Goal: Task Accomplishment & Management: Use online tool/utility

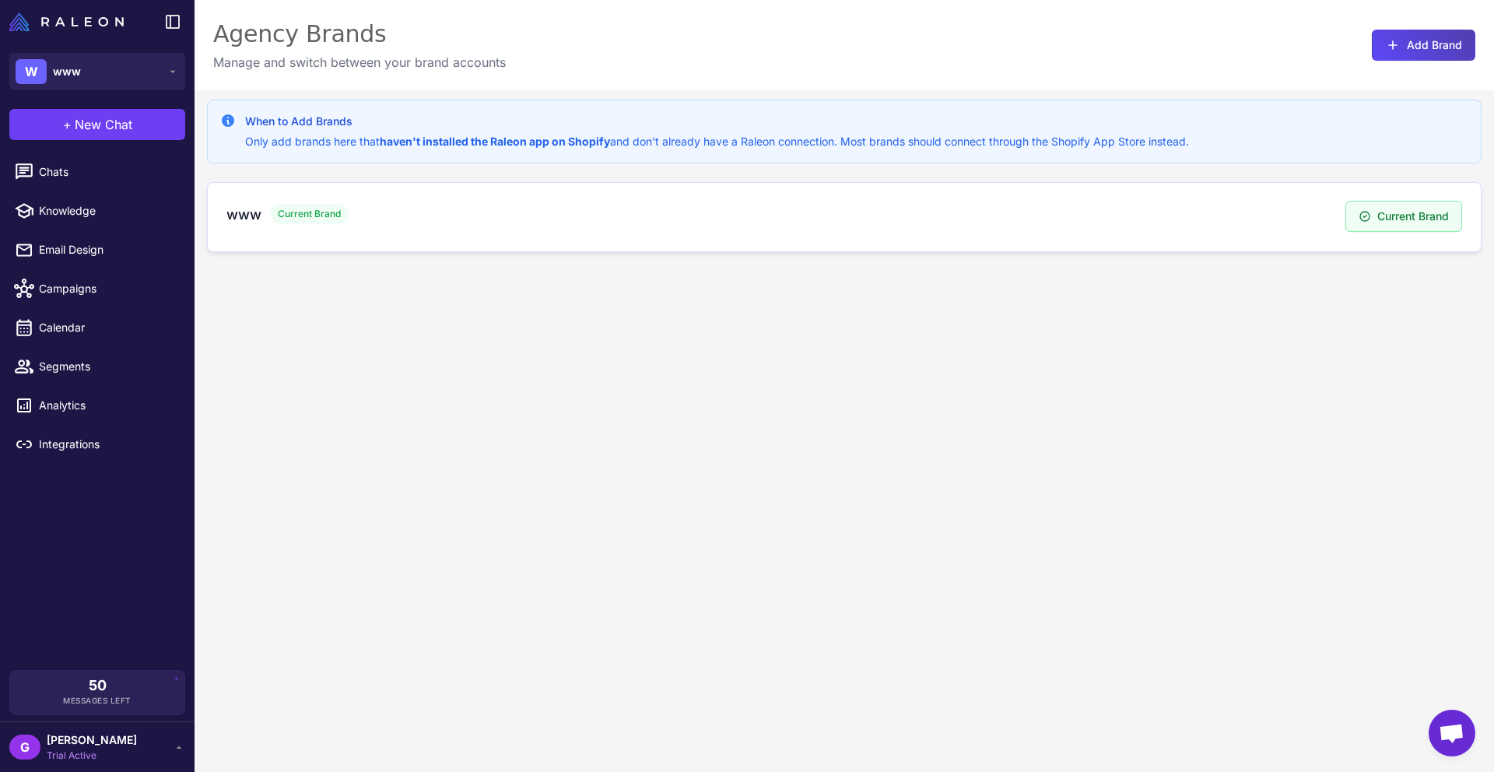
click at [276, 223] on span "Current Brand" at bounding box center [309, 214] width 79 height 20
click at [231, 214] on h3 "www" at bounding box center [243, 214] width 34 height 21
click at [93, 74] on button "W www" at bounding box center [97, 71] width 176 height 37
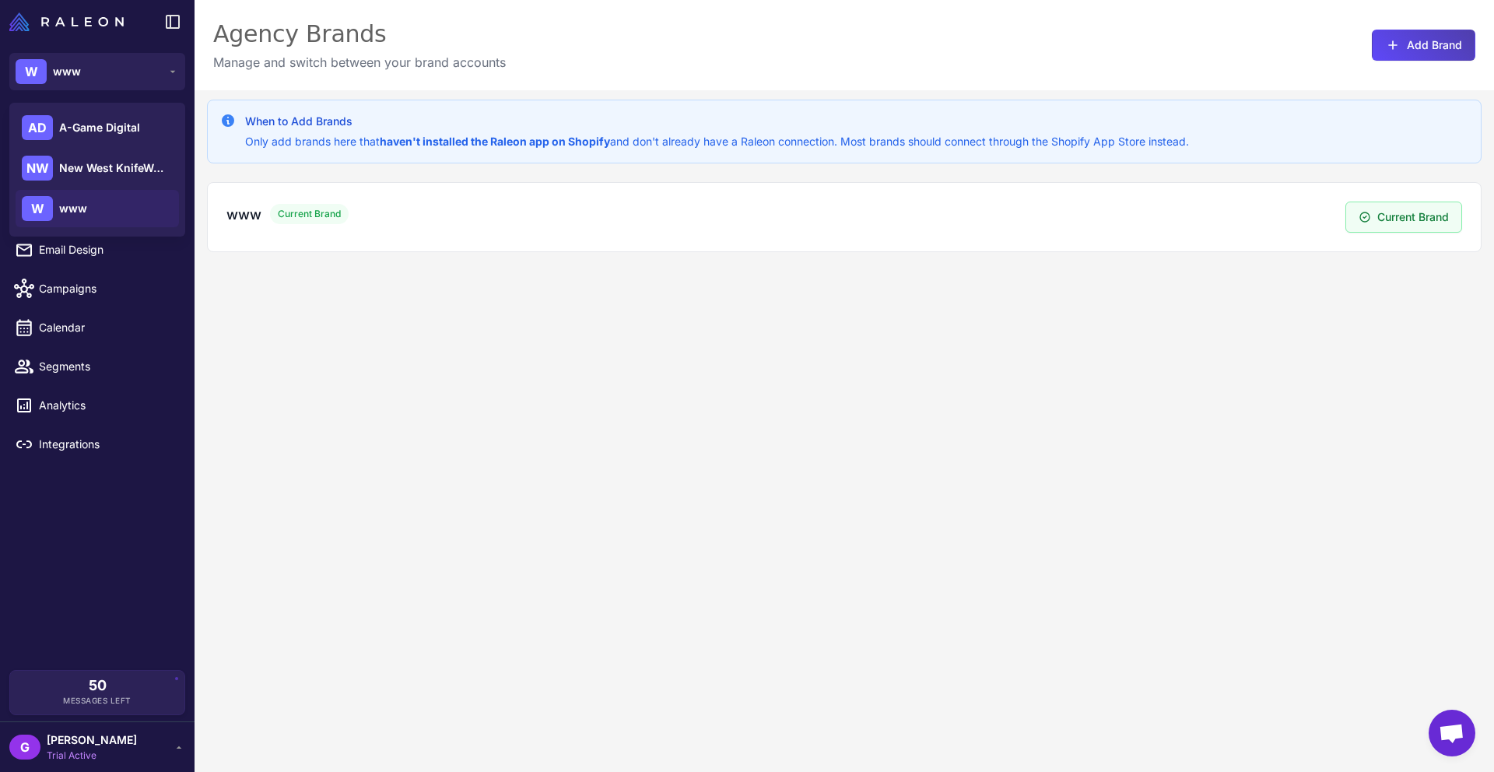
click at [311, 387] on div "When to Add Brands Only add brands here that haven't installed the Raleon app o…" at bounding box center [845, 476] width 1300 height 772
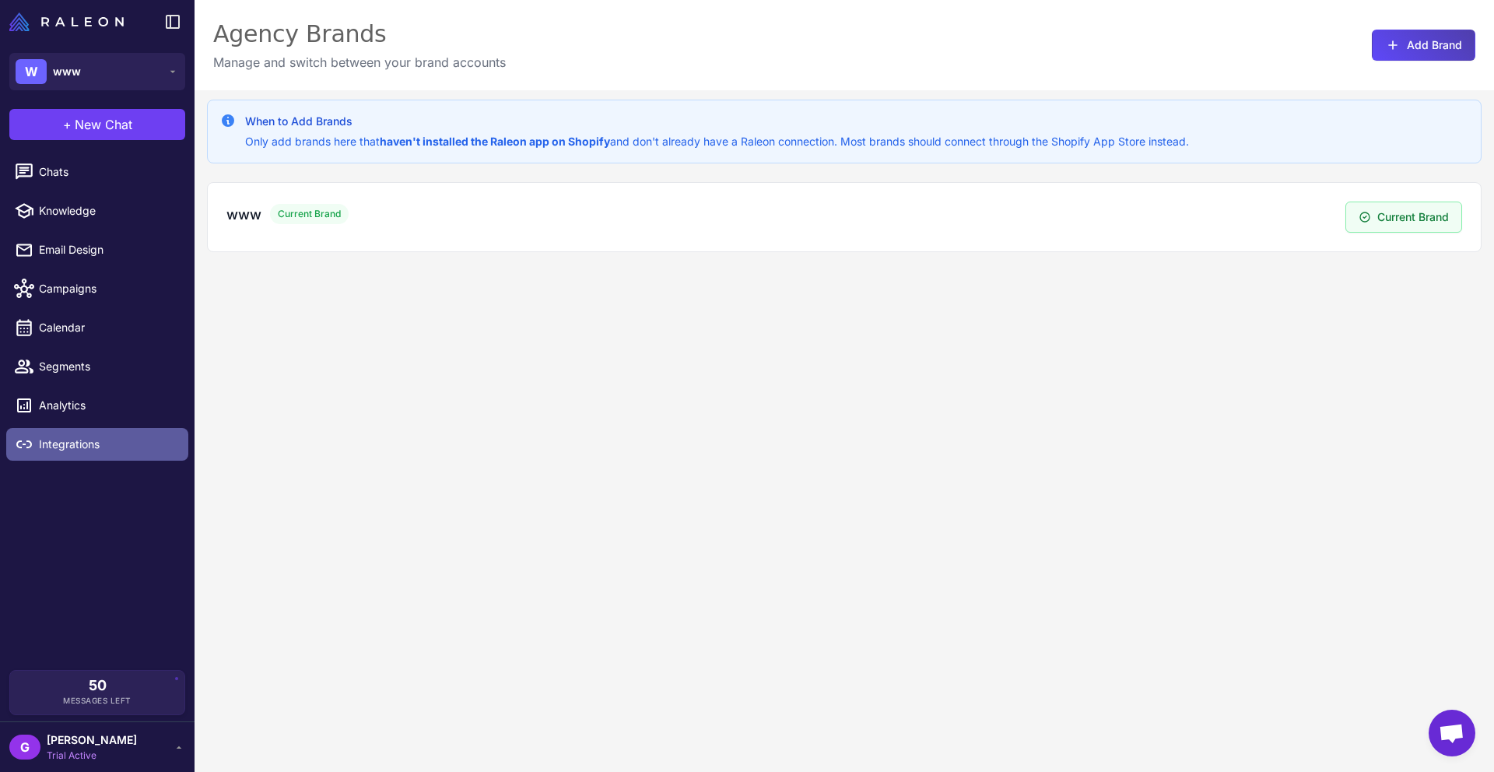
click at [68, 448] on span "Integrations" at bounding box center [107, 444] width 137 height 17
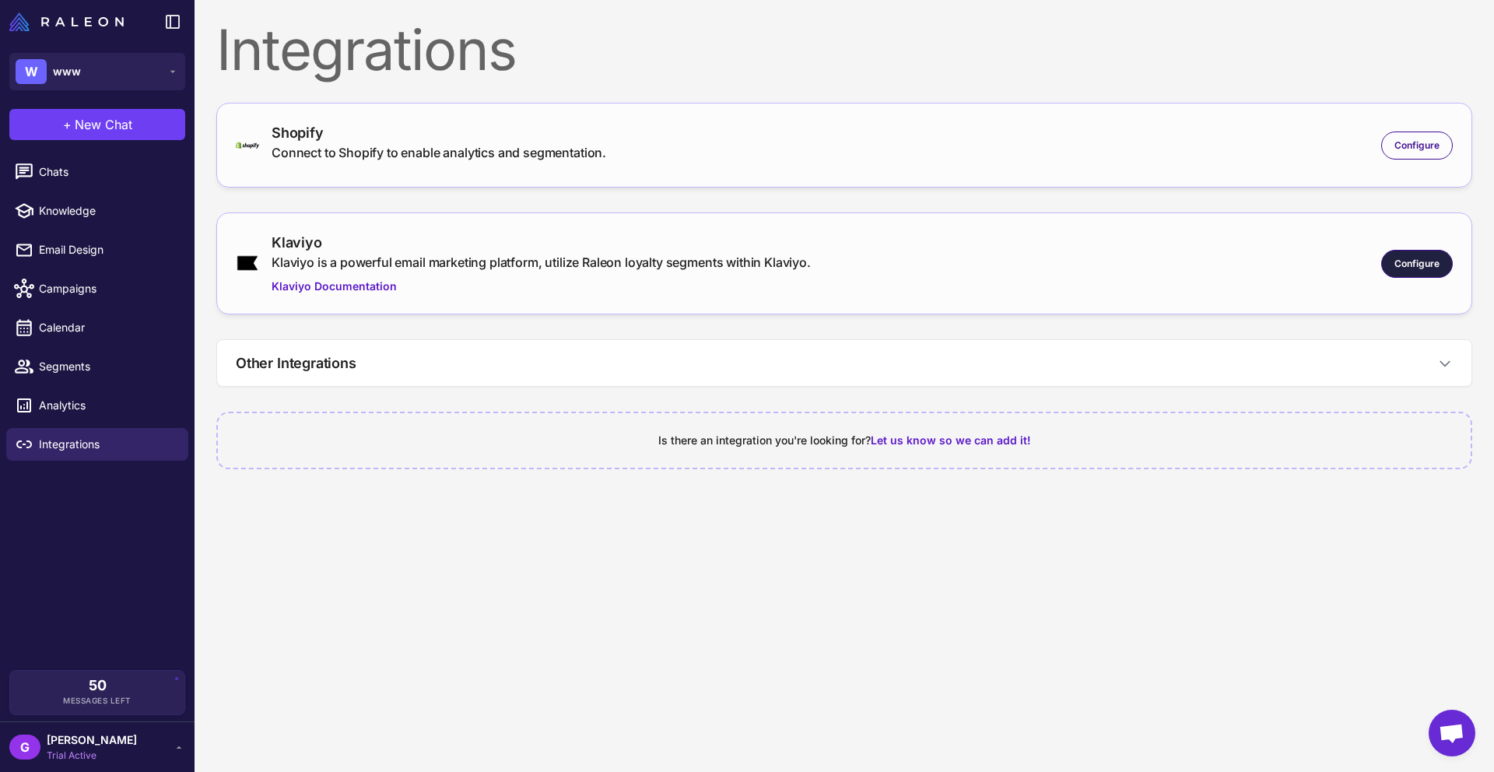
click at [1414, 259] on span "Configure" at bounding box center [1416, 264] width 45 height 14
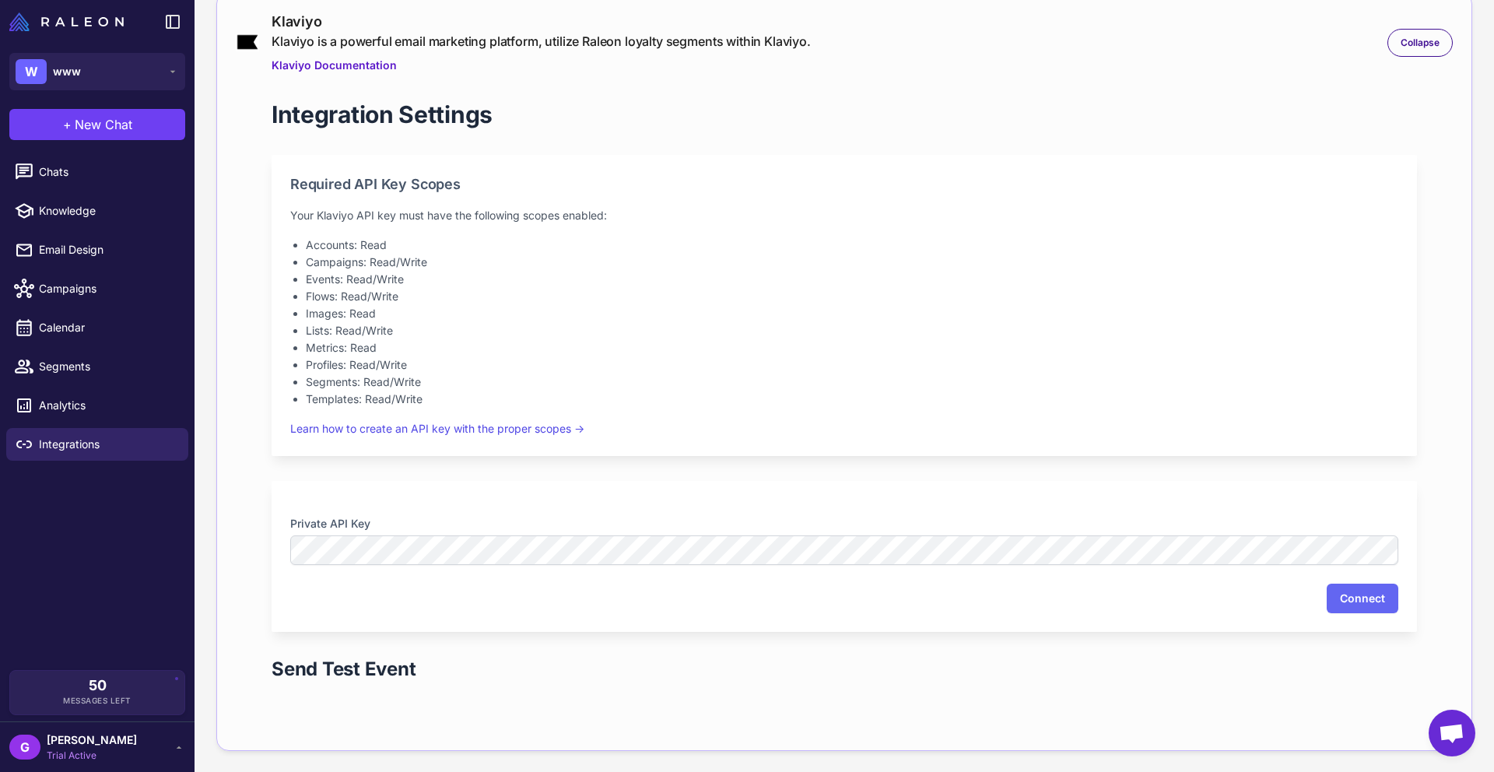
scroll to position [383, 0]
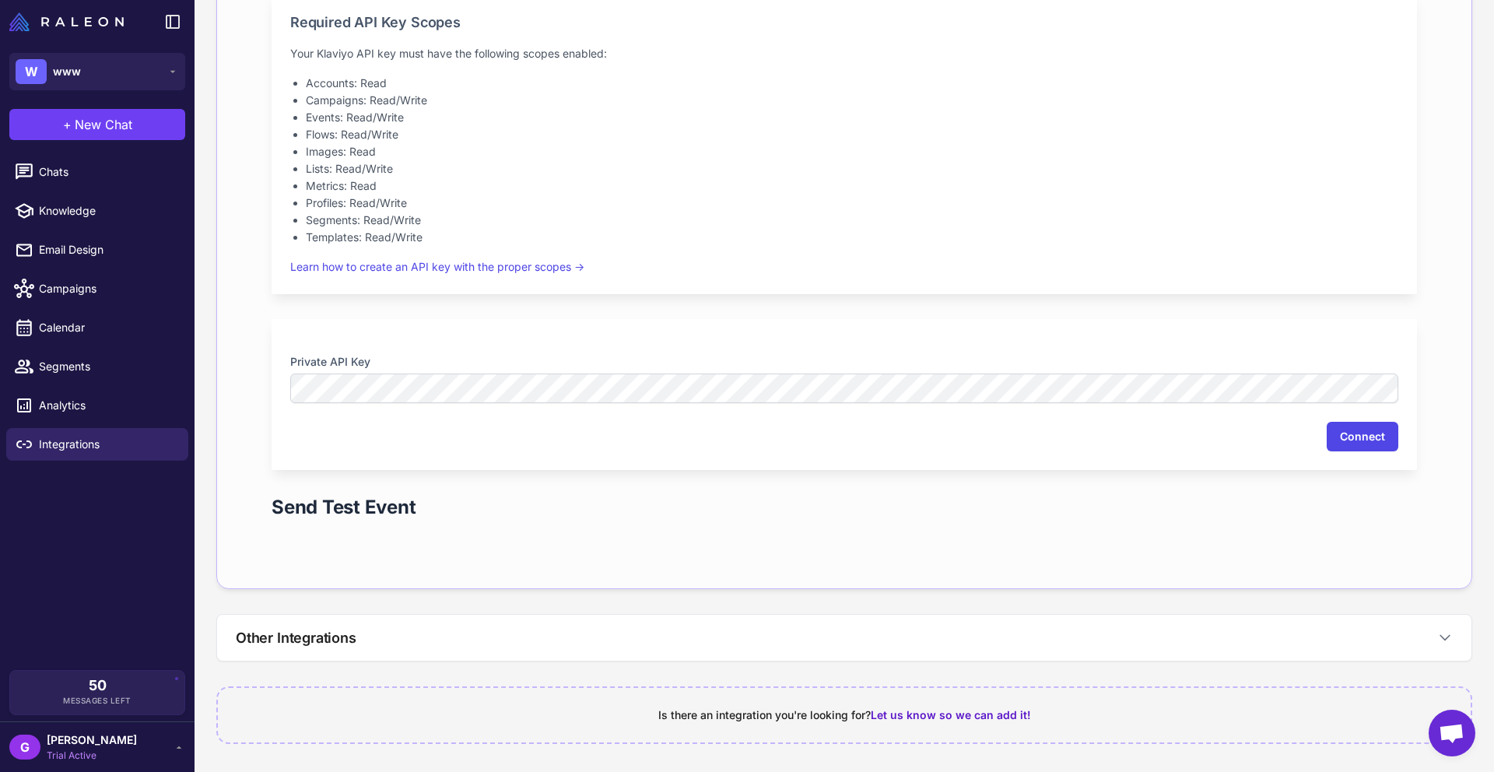
click at [1352, 439] on button "Connect" at bounding box center [1363, 437] width 72 height 30
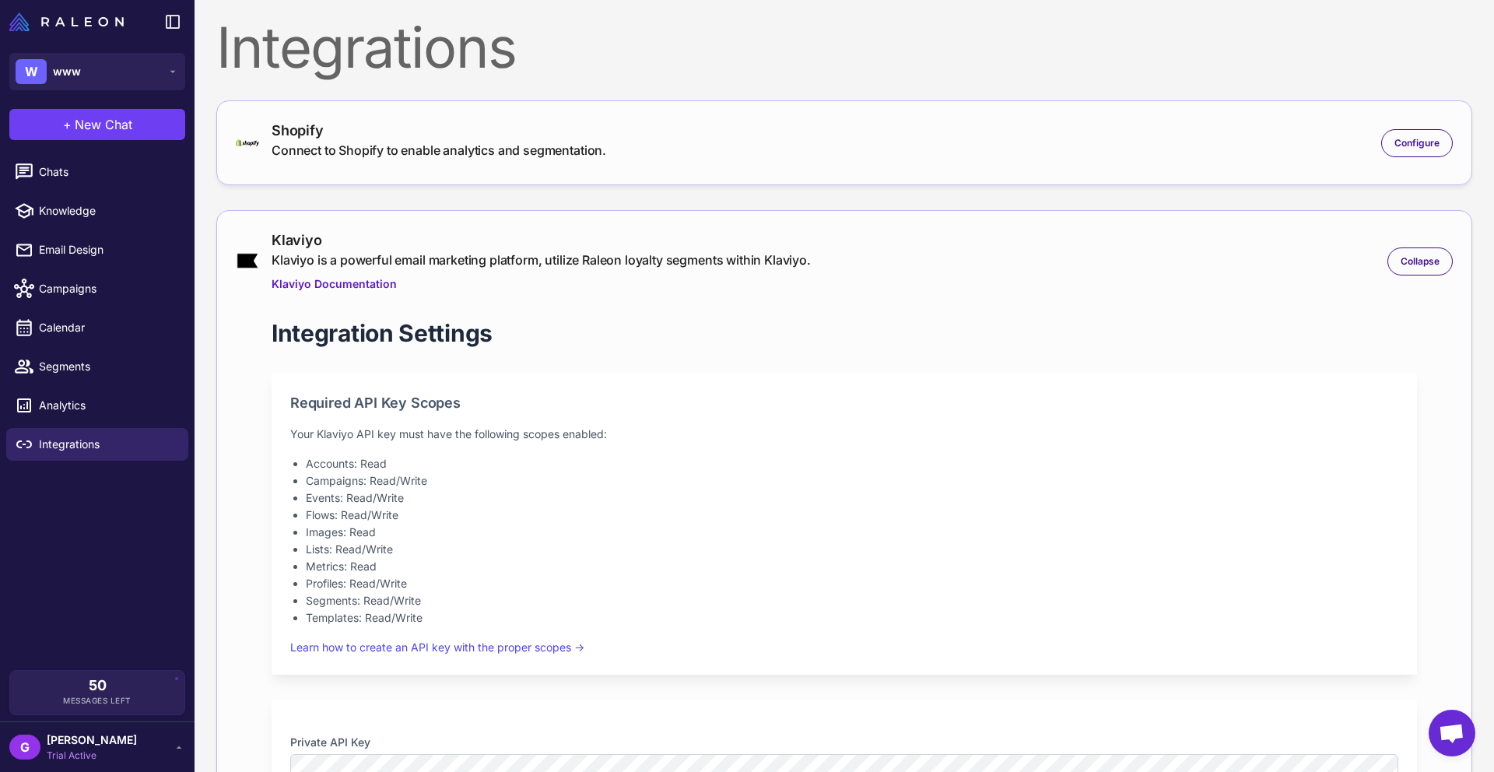
scroll to position [0, 0]
click at [668, 135] on div "Shopify Connect to Shopify to enable analytics and segmentation. Configure" at bounding box center [844, 145] width 1217 height 46
click at [1412, 146] on span "Configure" at bounding box center [1416, 146] width 45 height 14
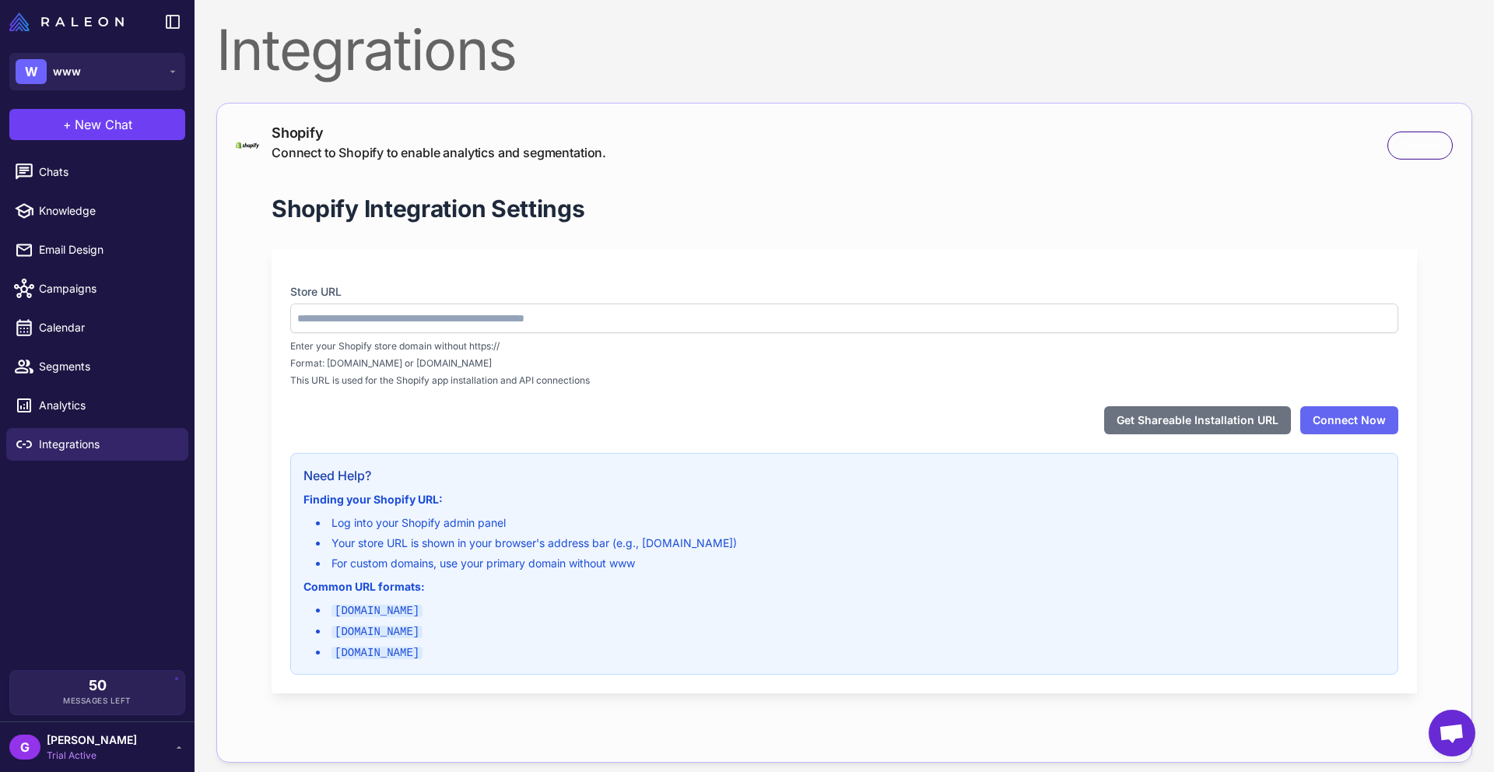
type input "**********"
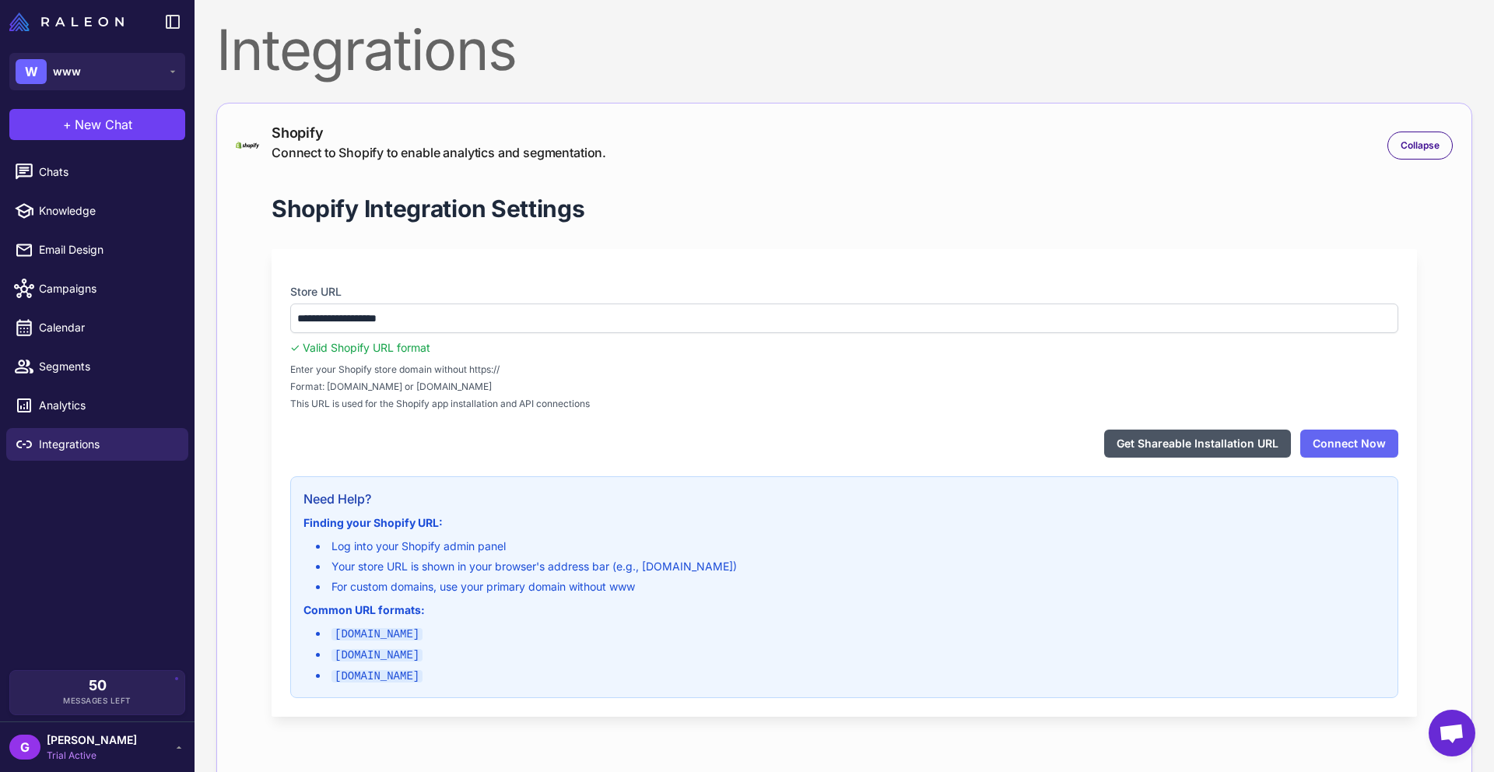
click at [1182, 444] on button "Get Shareable Installation URL" at bounding box center [1197, 444] width 187 height 28
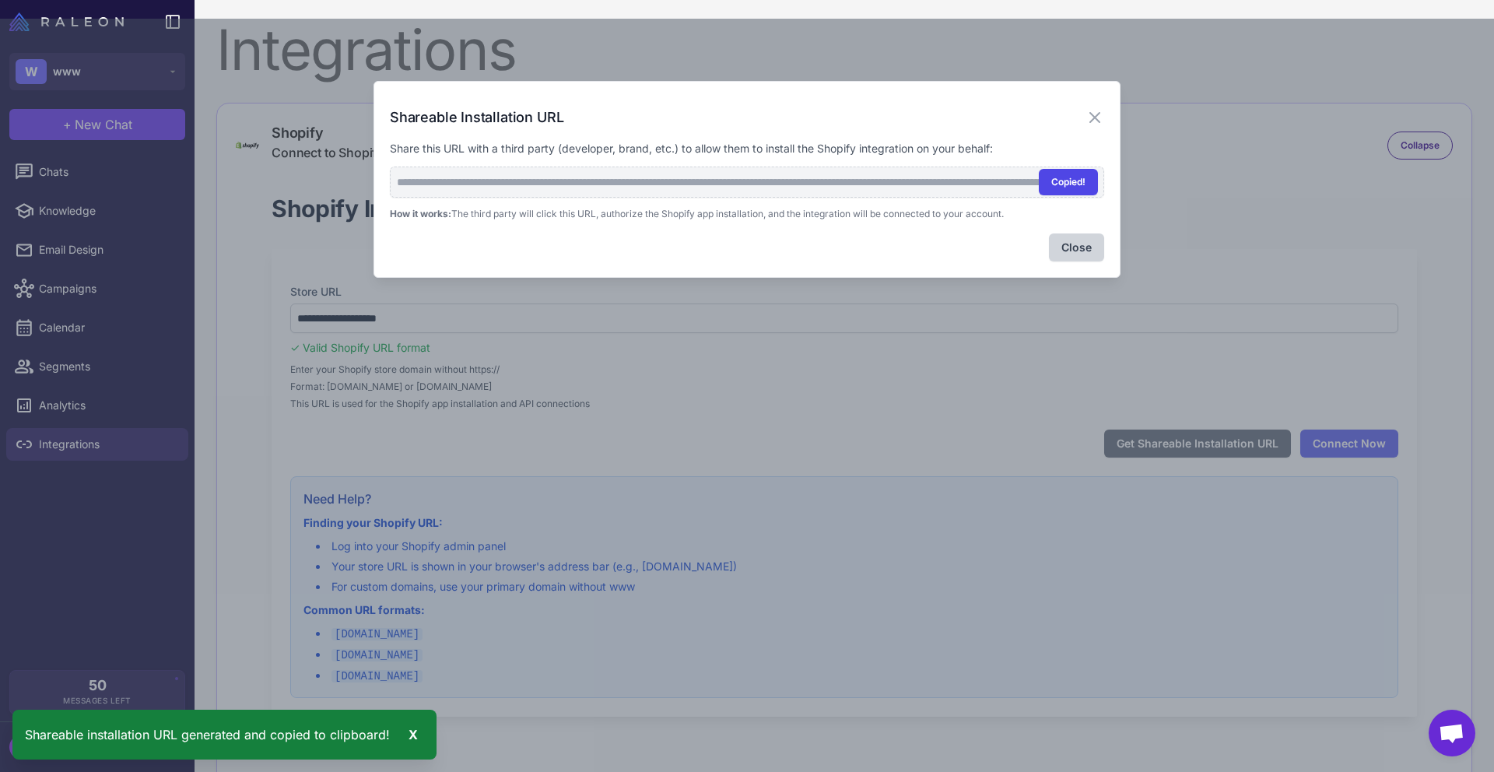
click at [1063, 181] on button "Copied!" at bounding box center [1068, 182] width 59 height 26
click at [1082, 246] on button "Close" at bounding box center [1076, 247] width 55 height 28
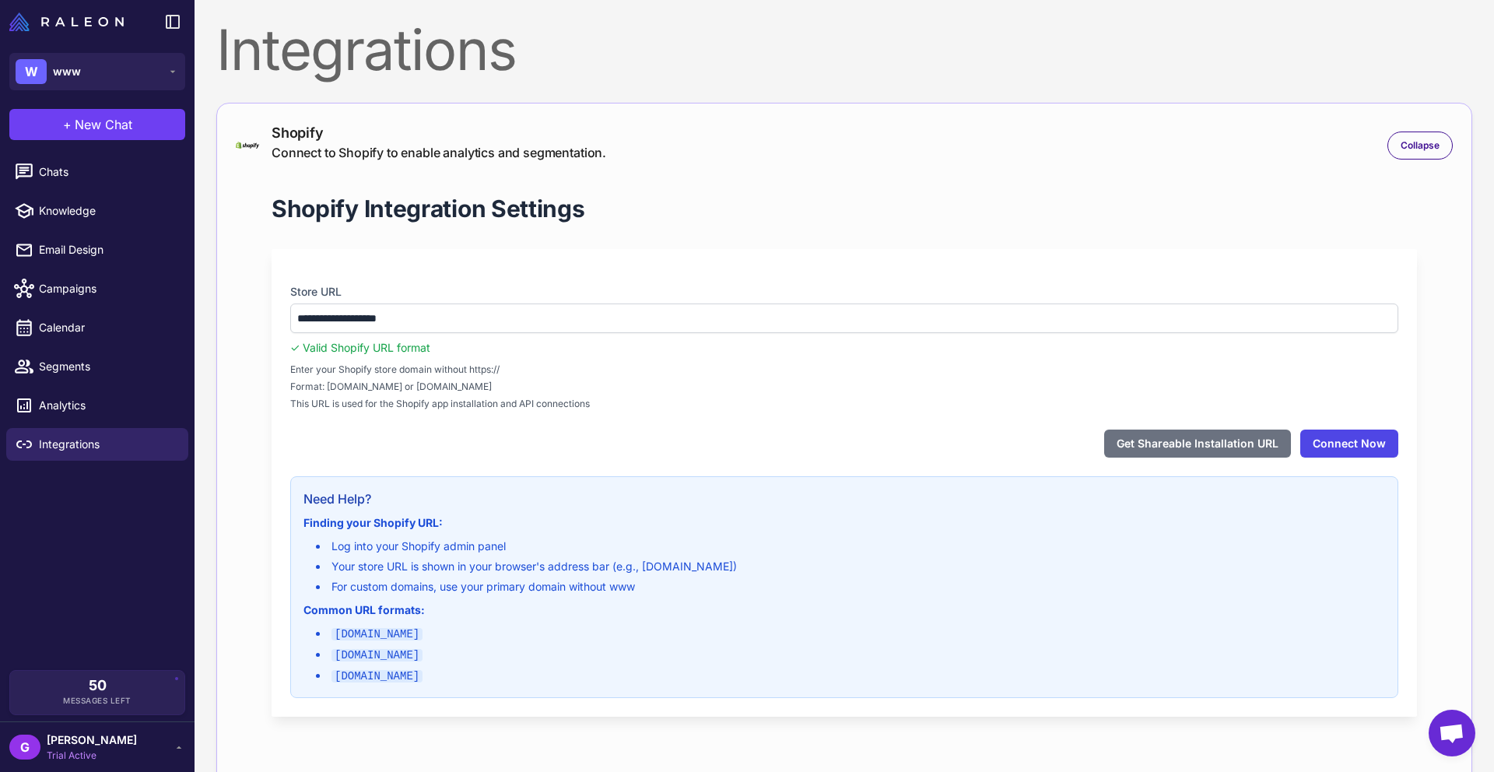
click at [1335, 437] on button "Connect Now" at bounding box center [1349, 444] width 98 height 28
